Goal: Check status: Check status

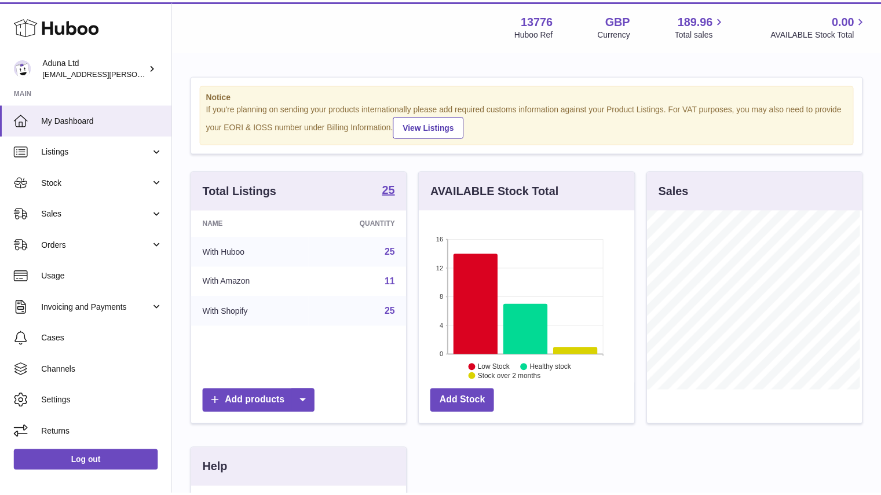
scroll to position [181, 218]
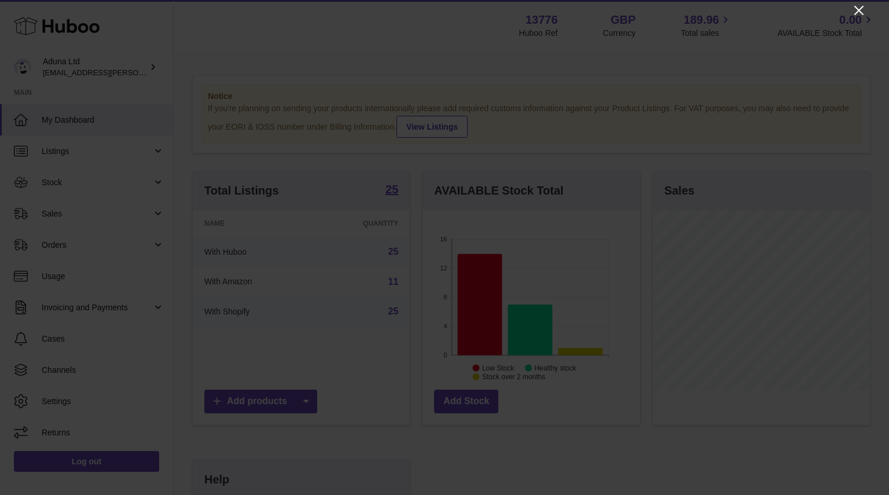
click at [862, 10] on icon "Close" at bounding box center [859, 10] width 14 height 14
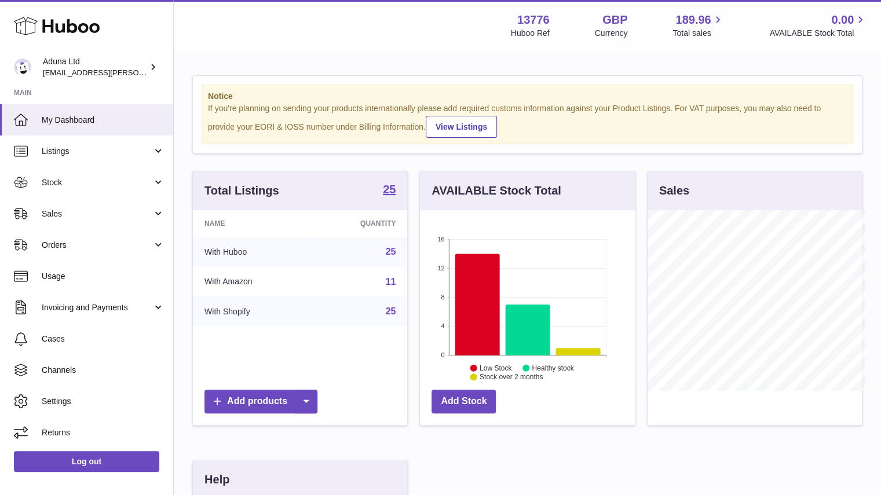
scroll to position [578730, 578696]
click at [79, 223] on link "Sales" at bounding box center [86, 213] width 173 height 31
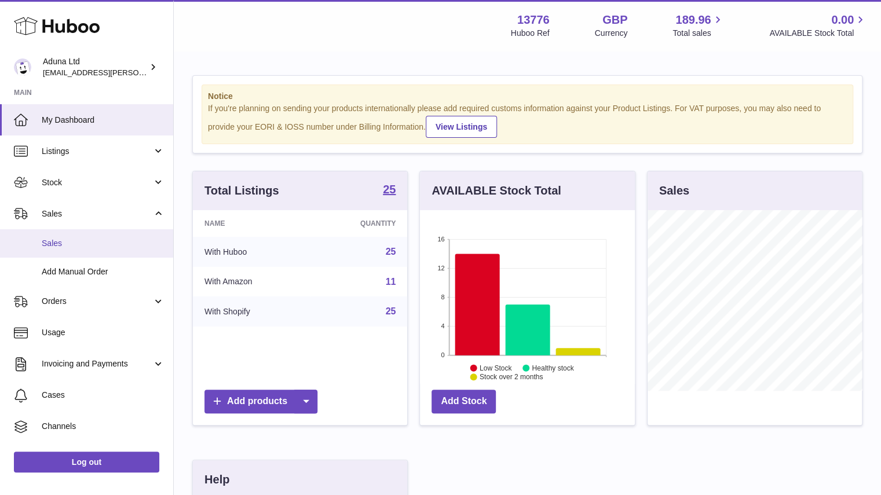
click at [82, 244] on span "Sales" at bounding box center [103, 243] width 123 height 11
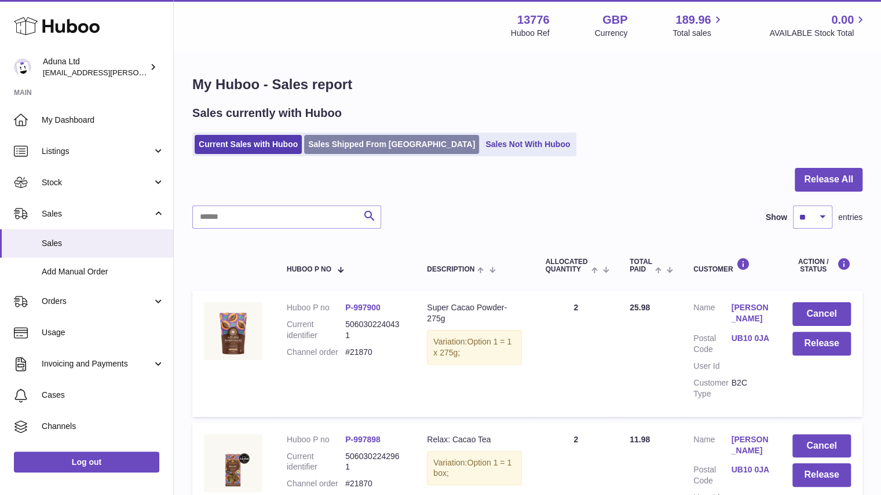
click at [378, 145] on link "Sales Shipped From [GEOGRAPHIC_DATA]" at bounding box center [391, 144] width 175 height 19
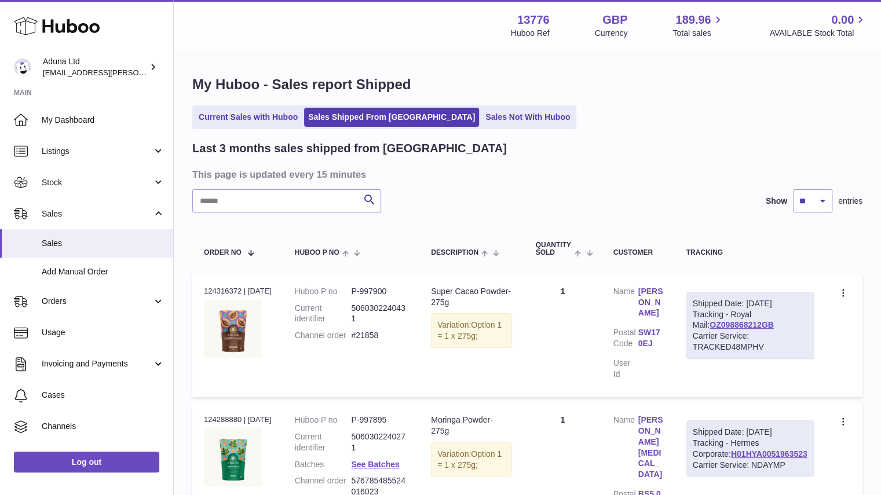
click at [481, 111] on link "Sales Not With Huboo" at bounding box center [527, 117] width 93 height 19
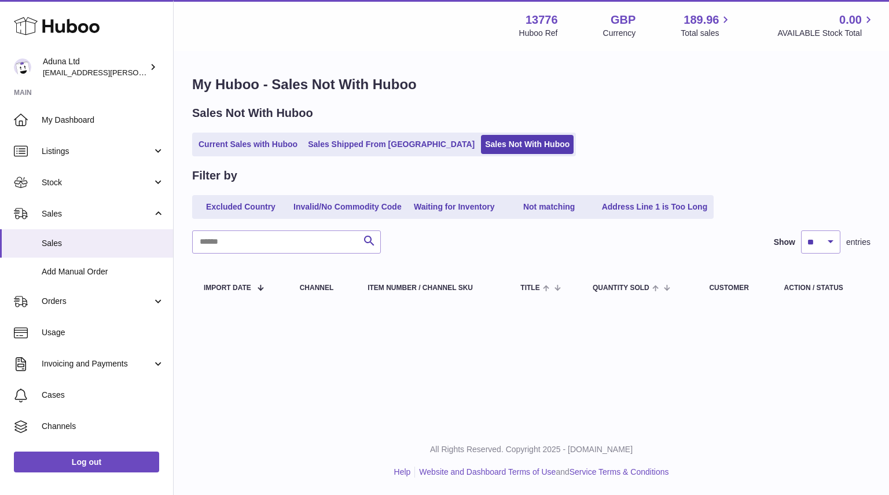
click at [254, 129] on div "Sales Not With Huboo Current Sales with Huboo Sales Shipped From Huboo Sales No…" at bounding box center [531, 130] width 678 height 51
click at [262, 145] on link "Current Sales with Huboo" at bounding box center [248, 144] width 107 height 19
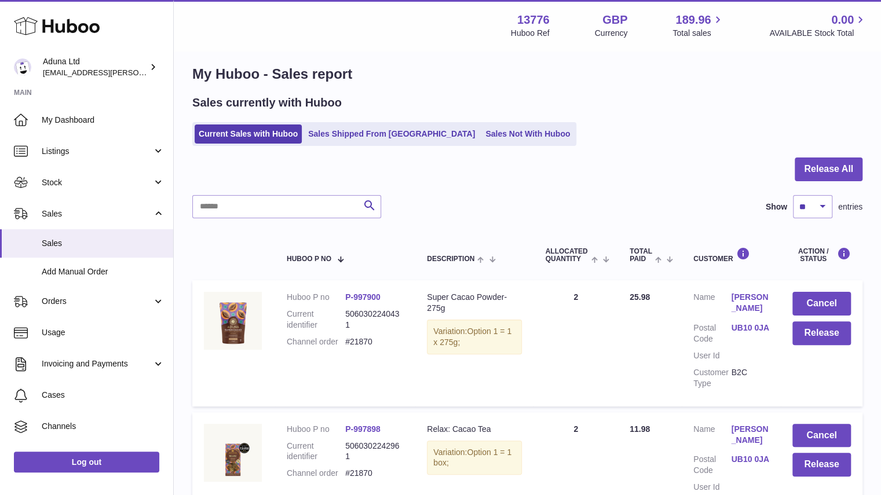
scroll to position [5, 0]
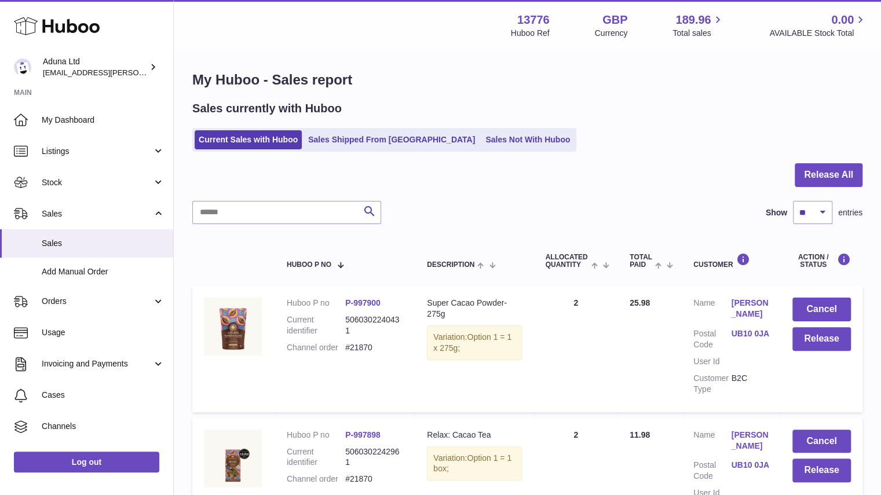
click at [812, 179] on button "Release All" at bounding box center [828, 175] width 68 height 24
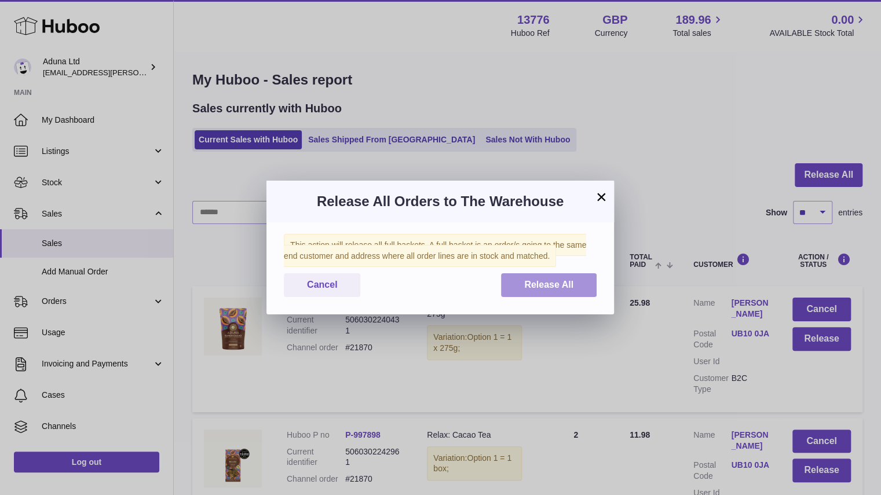
click at [537, 282] on span "Release All" at bounding box center [548, 285] width 49 height 10
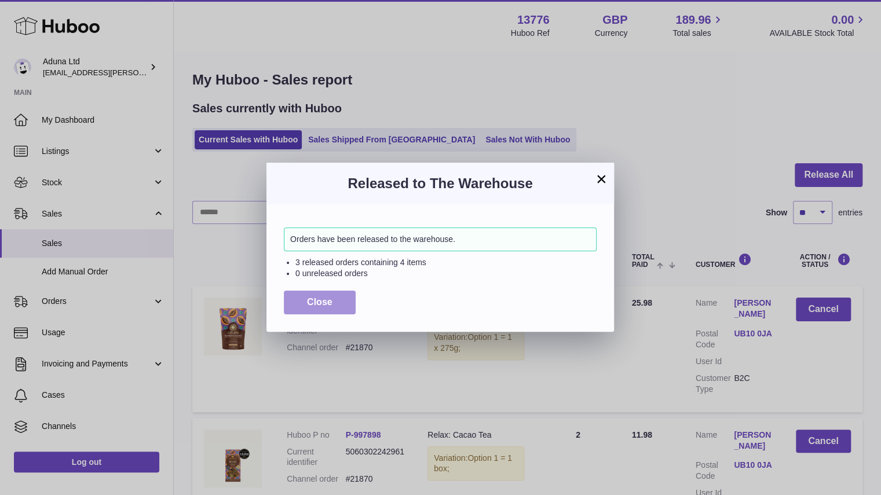
click at [345, 309] on button "Close" at bounding box center [320, 303] width 72 height 24
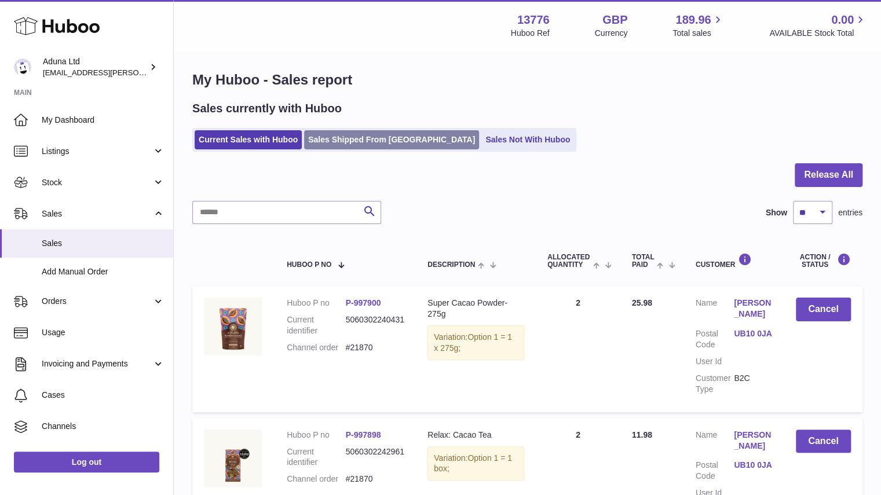
click at [375, 144] on link "Sales Shipped From [GEOGRAPHIC_DATA]" at bounding box center [391, 139] width 175 height 19
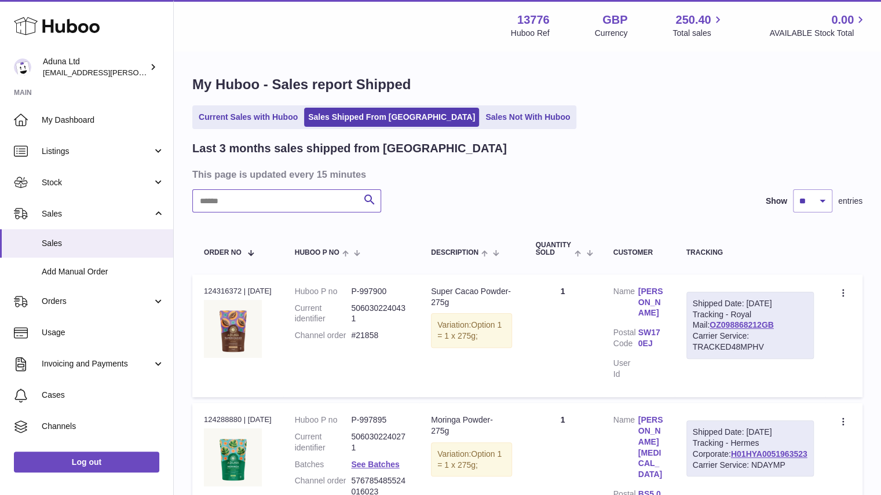
click at [314, 200] on input "text" at bounding box center [286, 200] width 189 height 23
paste input "*****"
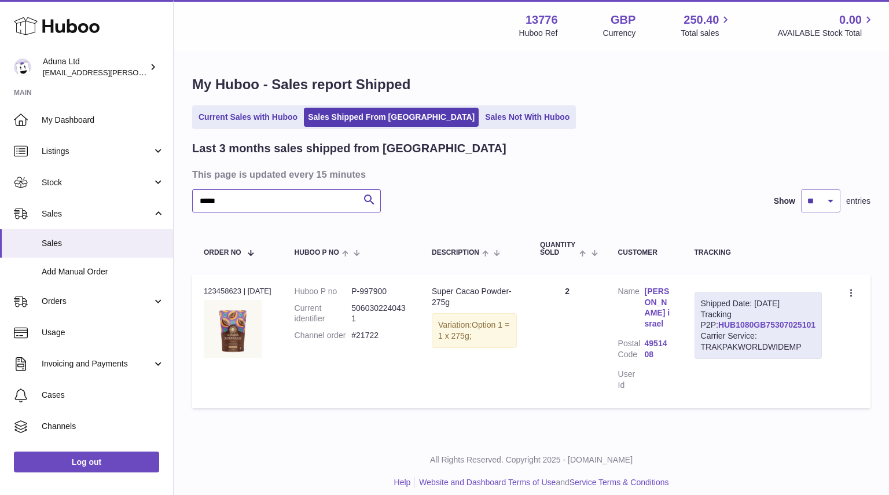
type input "*****"
click at [763, 329] on link "HUB1080GB75307025101" at bounding box center [766, 324] width 97 height 9
